Goal: Transaction & Acquisition: Purchase product/service

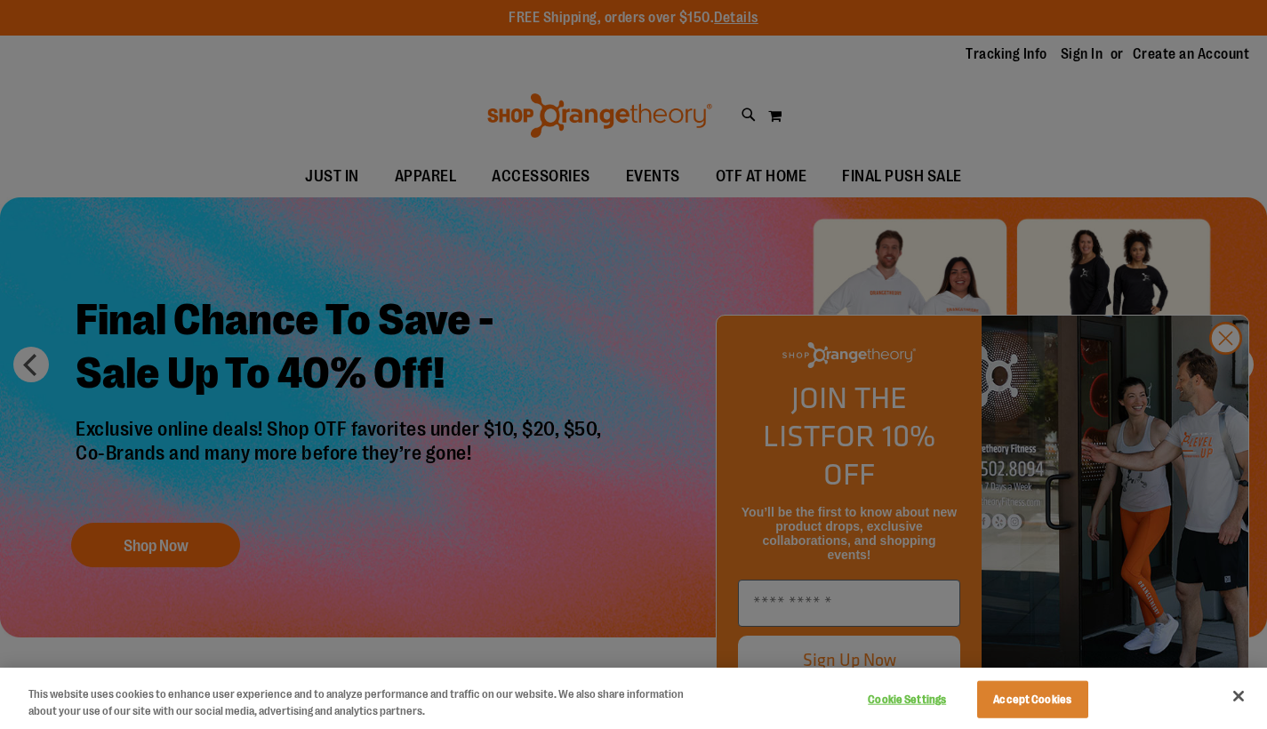
click at [1227, 377] on div at bounding box center [633, 364] width 1267 height 729
click at [1241, 703] on button "Close" at bounding box center [1238, 696] width 39 height 39
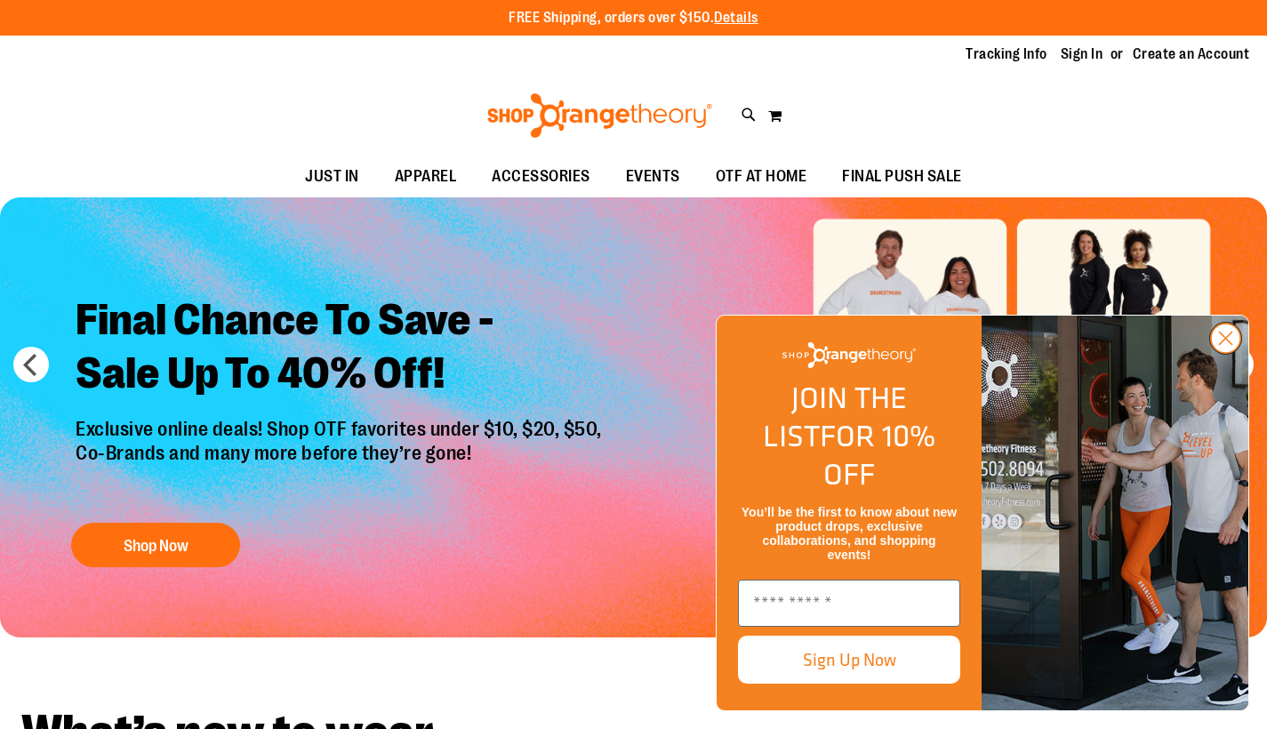
click at [1227, 345] on icon "Close dialog" at bounding box center [1226, 339] width 12 height 12
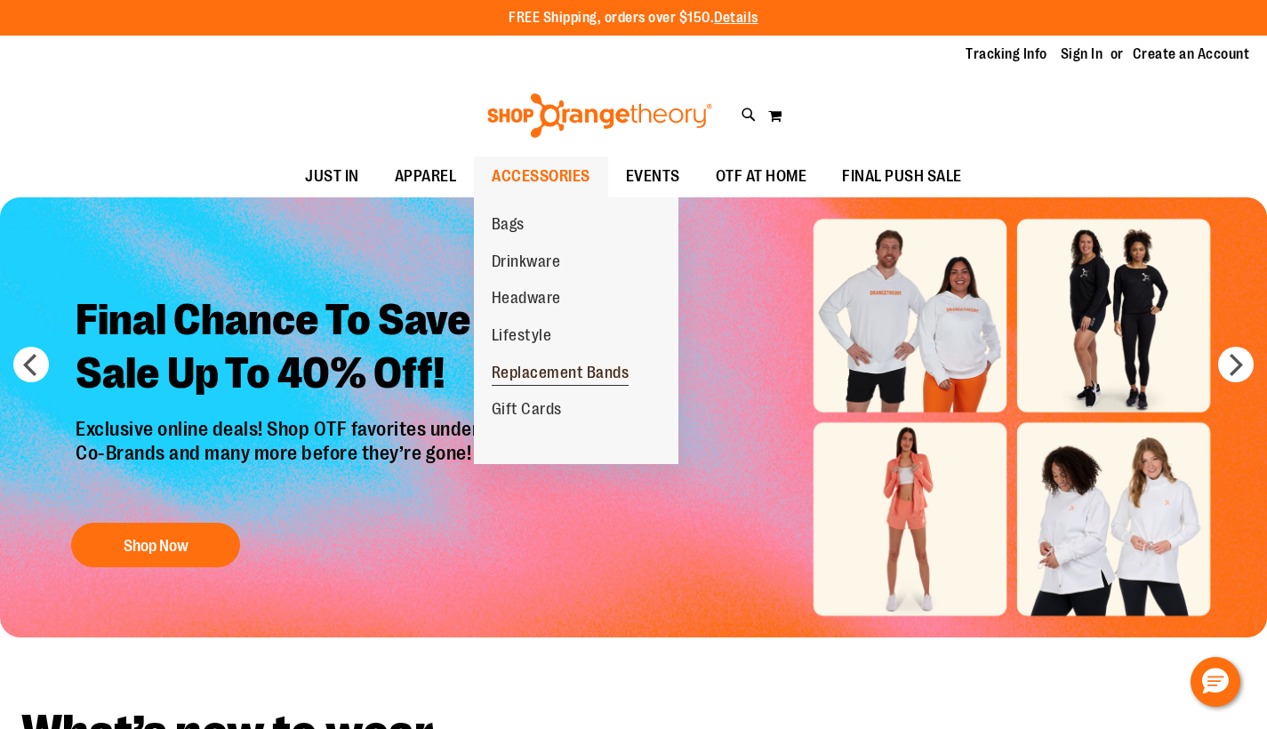
click at [548, 369] on span "Replacement Bands" at bounding box center [561, 375] width 138 height 22
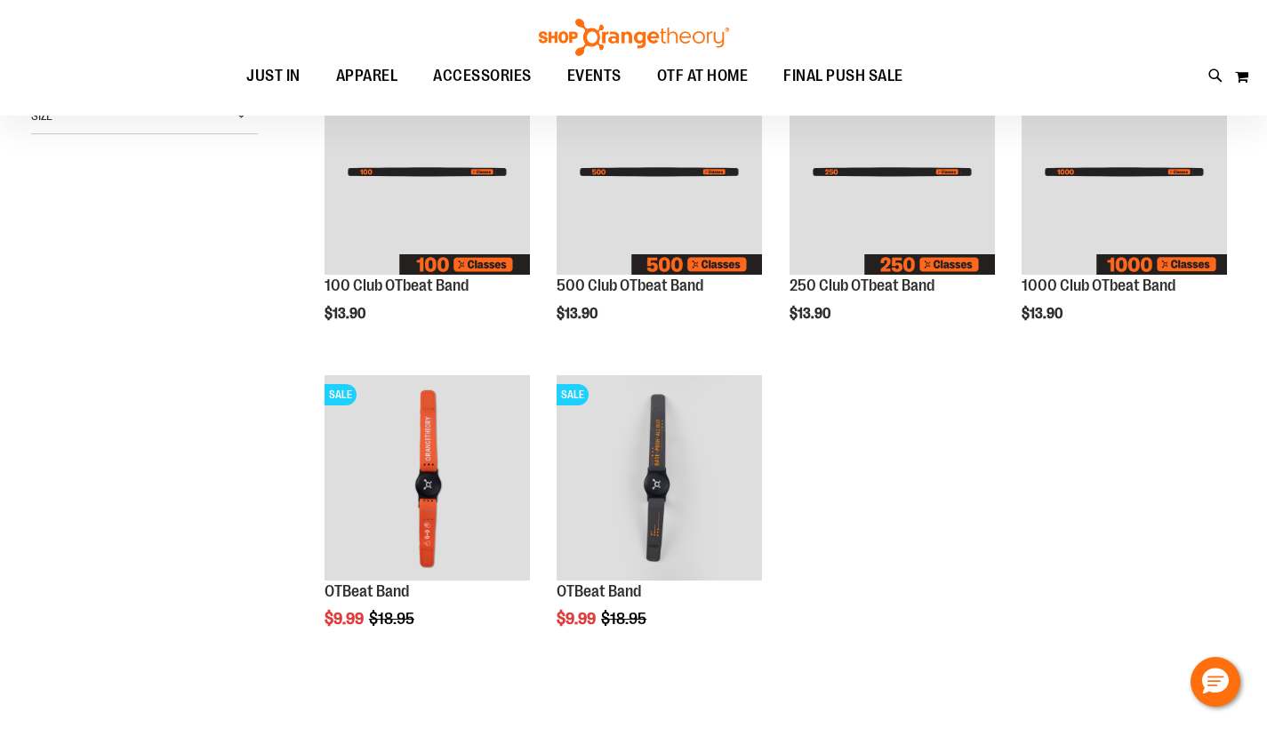
scroll to position [89, 0]
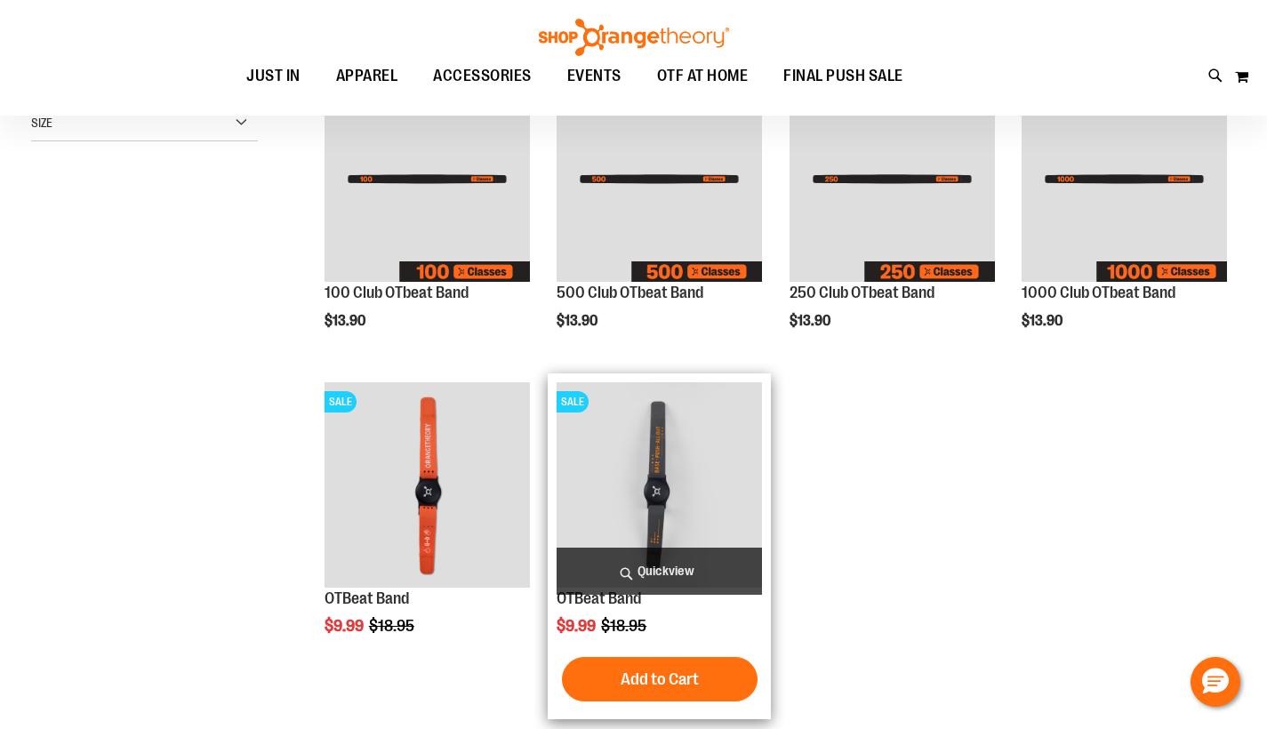
click at [677, 471] on img "product" at bounding box center [659, 484] width 205 height 205
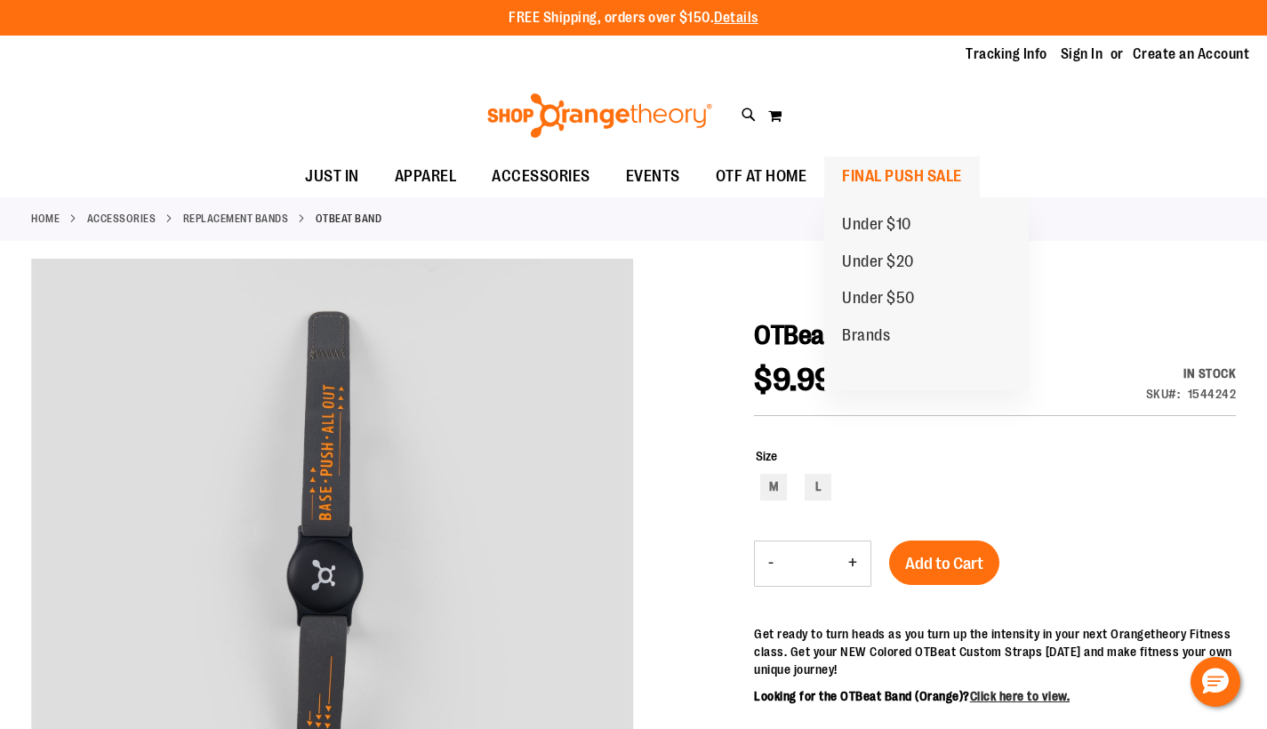
click at [920, 166] on span "FINAL PUSH SALE" at bounding box center [902, 177] width 120 height 40
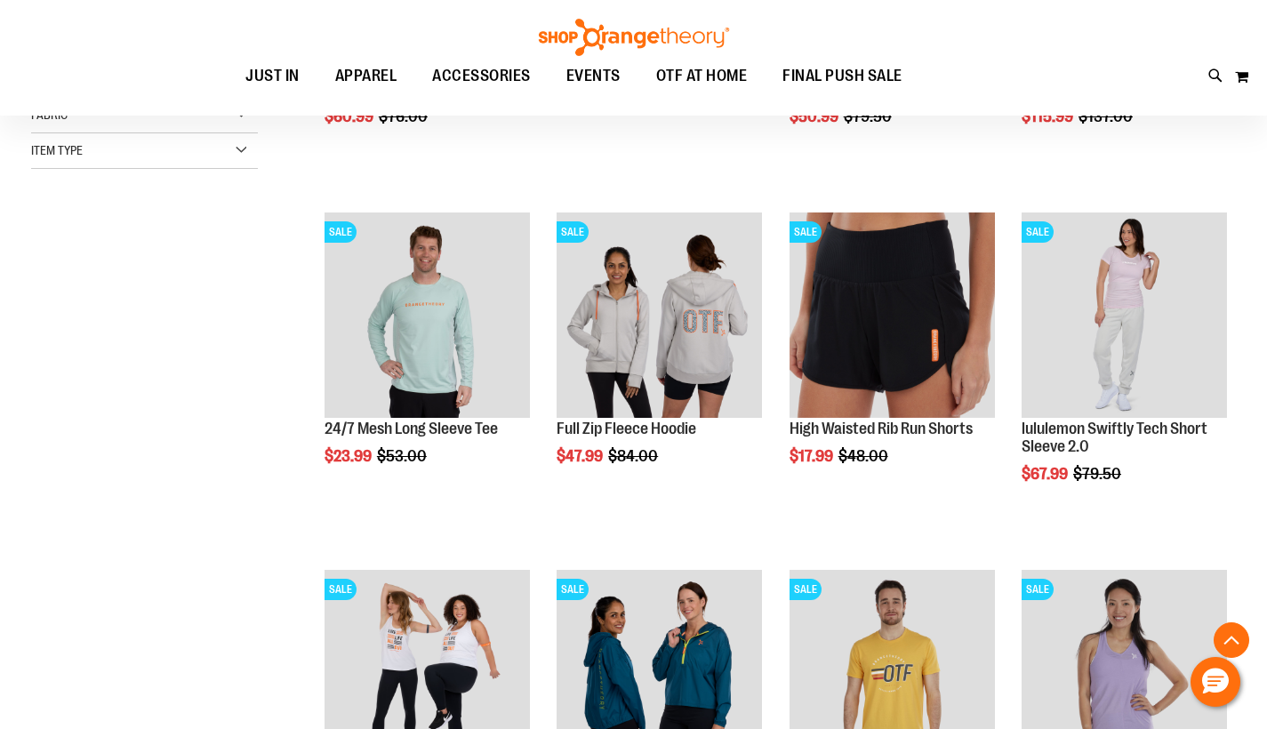
scroll to position [315, 1]
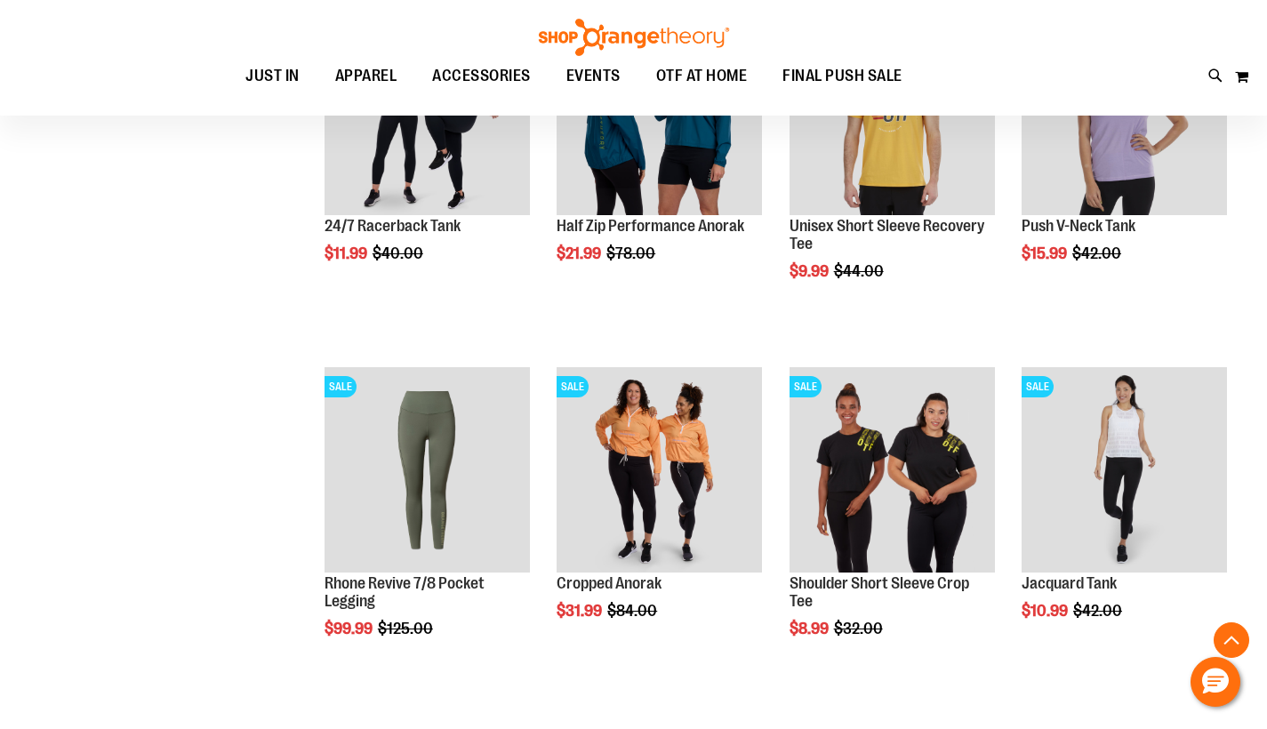
scroll to position [887, 1]
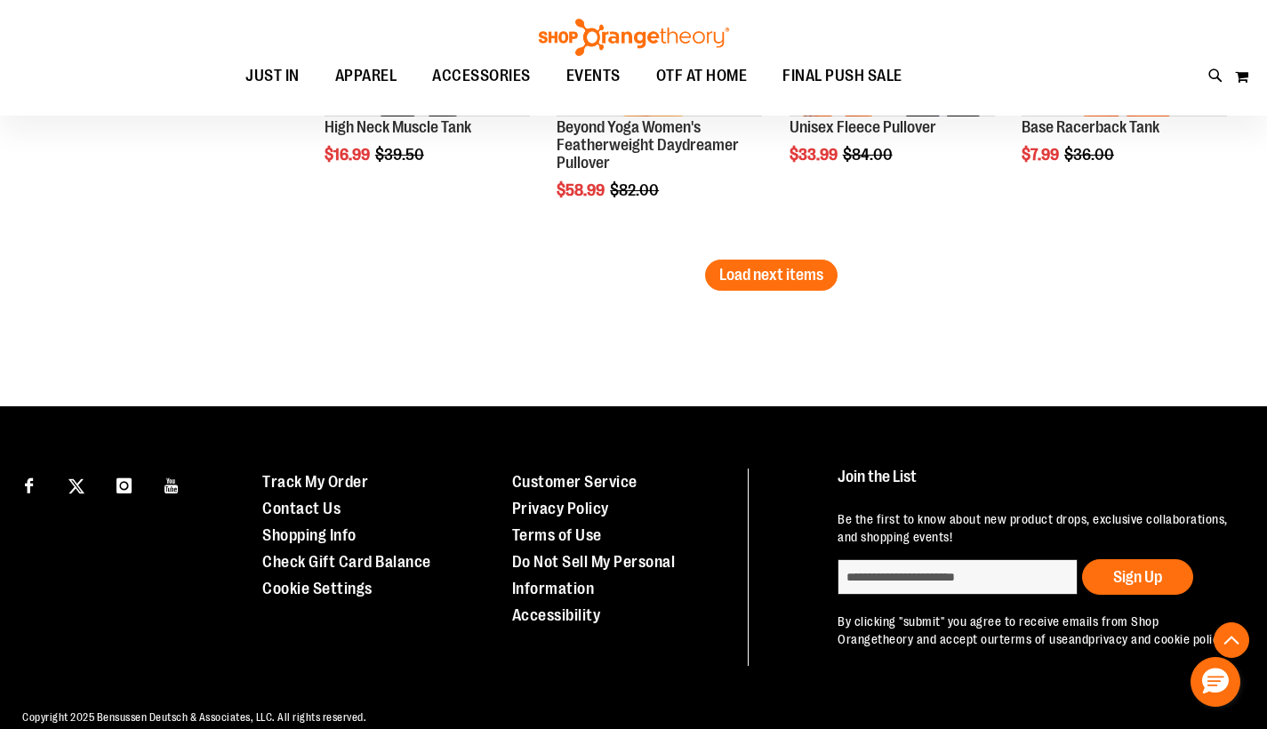
scroll to position [3116, 0]
